Goal: Task Accomplishment & Management: Manage account settings

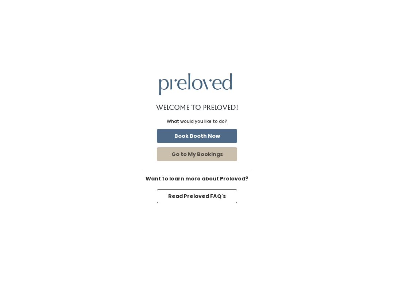
click at [205, 140] on button "Book Booth Now" at bounding box center [197, 136] width 80 height 14
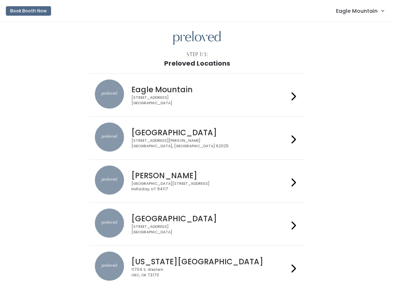
click at [359, 18] on link "Eagle Mountain" at bounding box center [360, 11] width 62 height 16
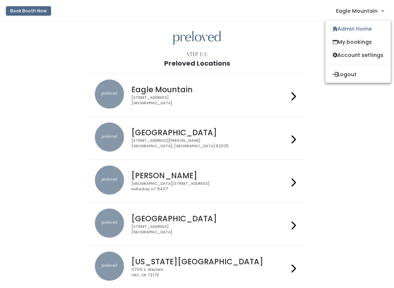
click at [359, 30] on link "Admin Home" at bounding box center [357, 28] width 65 height 13
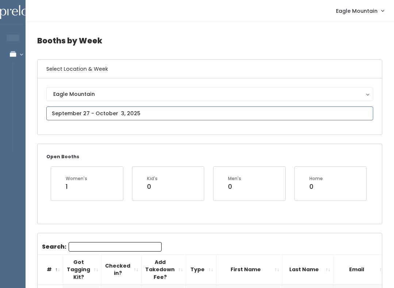
click at [111, 113] on input "text" at bounding box center [209, 114] width 327 height 14
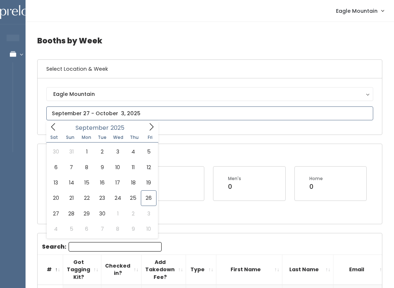
type input "September 20 to September 26"
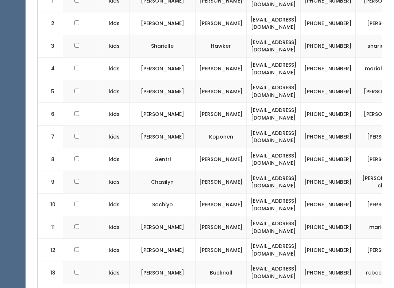
scroll to position [258, 0]
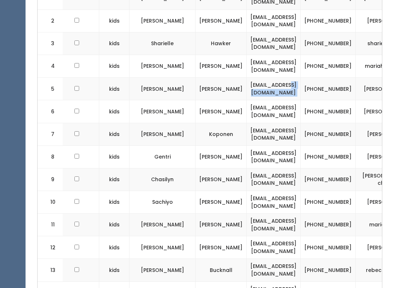
click at [301, 81] on td "(801) 850-3683" at bounding box center [328, 89] width 55 height 23
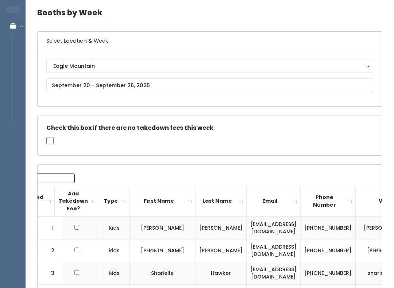
scroll to position [0, 0]
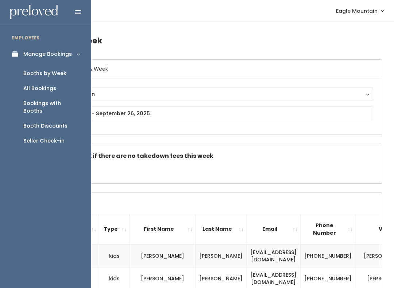
click at [22, 50] on link "Manage Bookings" at bounding box center [45, 54] width 91 height 16
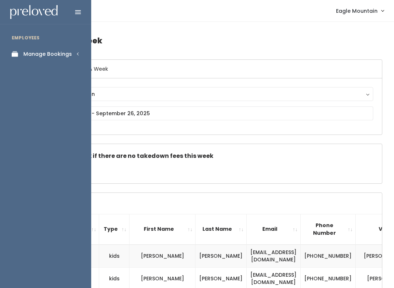
click at [66, 60] on link "Manage Bookings" at bounding box center [45, 54] width 91 height 16
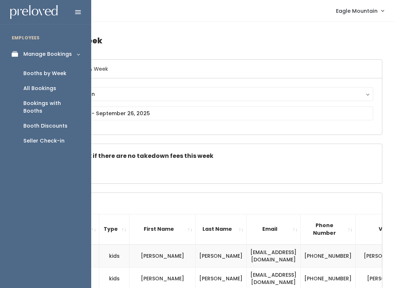
click at [57, 122] on div "Booth Discounts" at bounding box center [45, 126] width 44 height 8
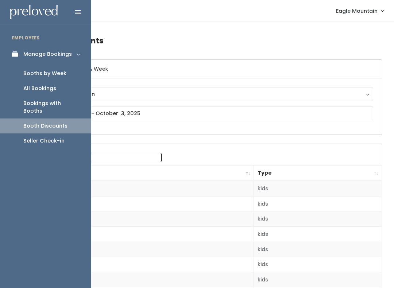
click at [59, 87] on link "All Bookings" at bounding box center [45, 88] width 91 height 15
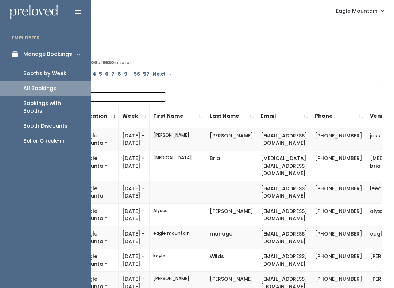
click at [61, 71] on div "Booths by Week" at bounding box center [44, 74] width 43 height 8
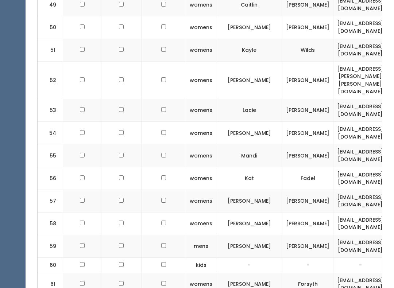
scroll to position [1586, 0]
